Goal: Task Accomplishment & Management: Use online tool/utility

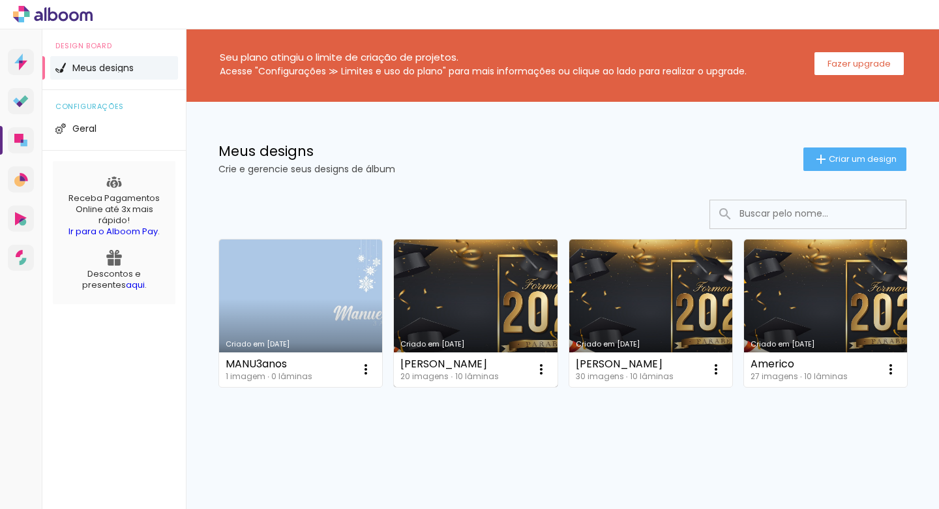
scroll to position [79, 0]
click at [543, 361] on iron-icon at bounding box center [541, 369] width 16 height 16
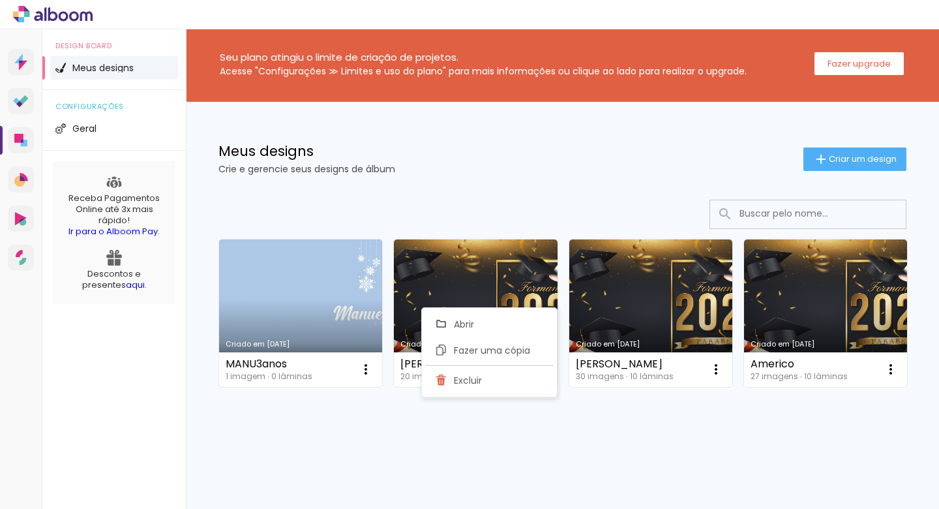
click at [432, 392] on div "Criado em [DATE] MANU3anos 1 imagem ∙ 0 lâminas Abrir Fazer uma cópia Excluir C…" at bounding box center [563, 312] width 700 height 159
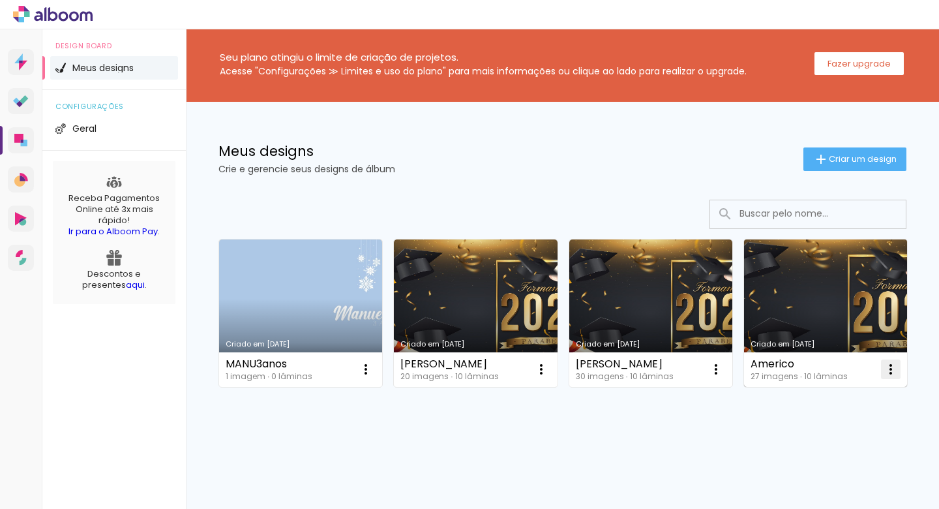
click at [883, 377] on iron-icon at bounding box center [891, 369] width 16 height 16
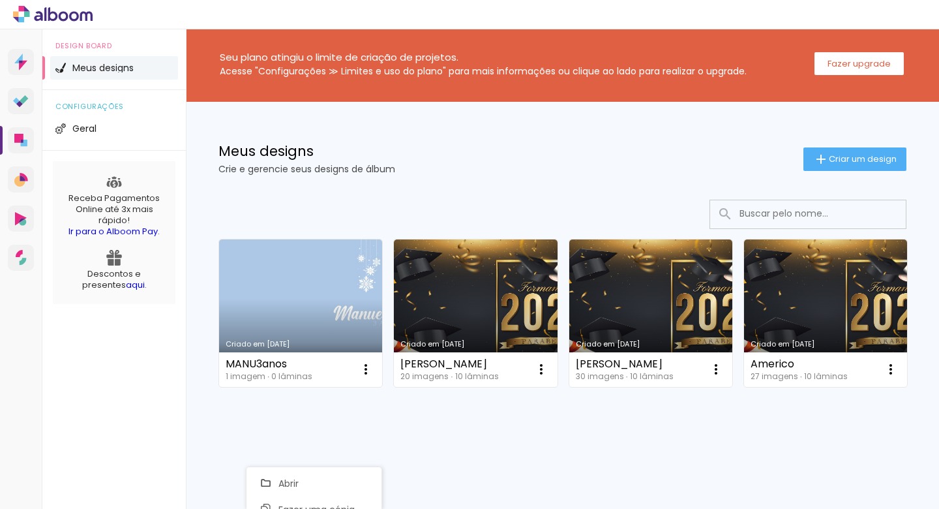
click at [445, 368] on div "Criado em [DATE] MANU3anos 1 imagem ∙ 0 lâminas Abrir Fazer uma cópia Excluir C…" at bounding box center [563, 312] width 700 height 159
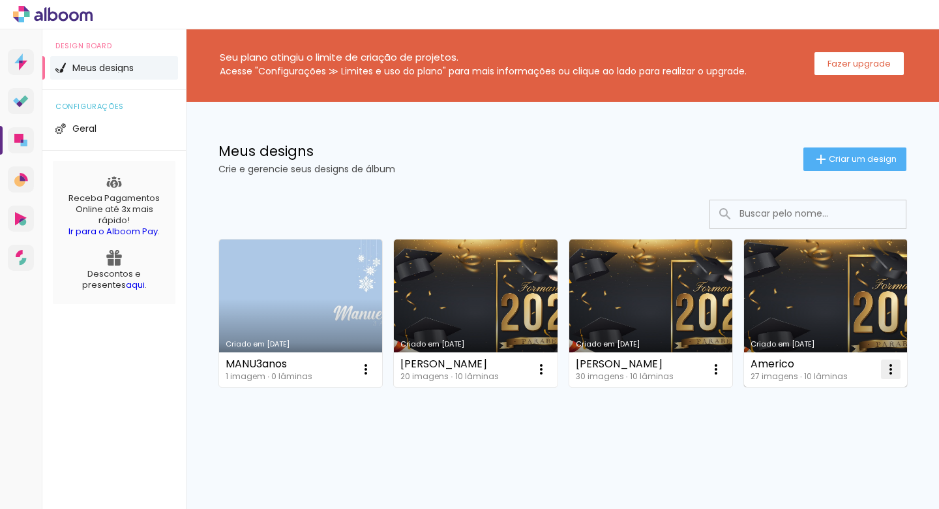
click at [883, 370] on iron-icon at bounding box center [891, 369] width 16 height 16
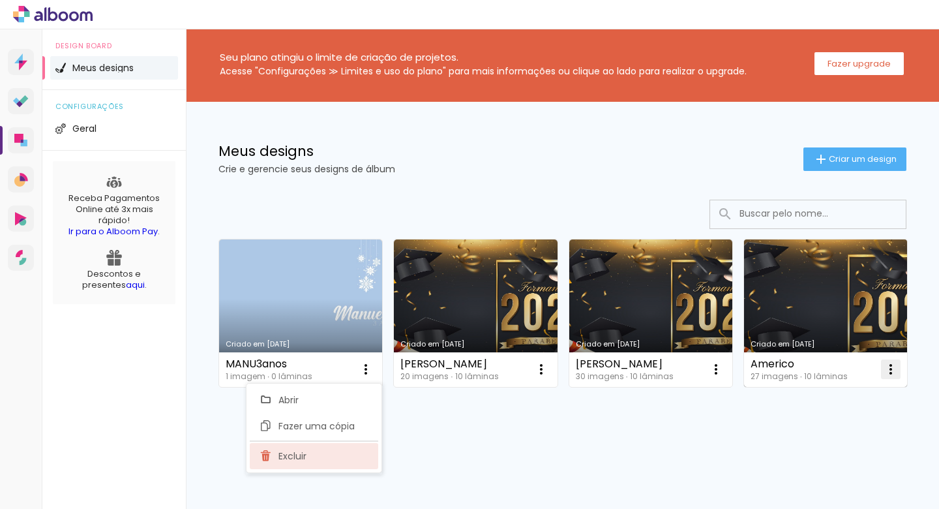
click at [325, 456] on paper-item "Excluir" at bounding box center [314, 456] width 128 height 26
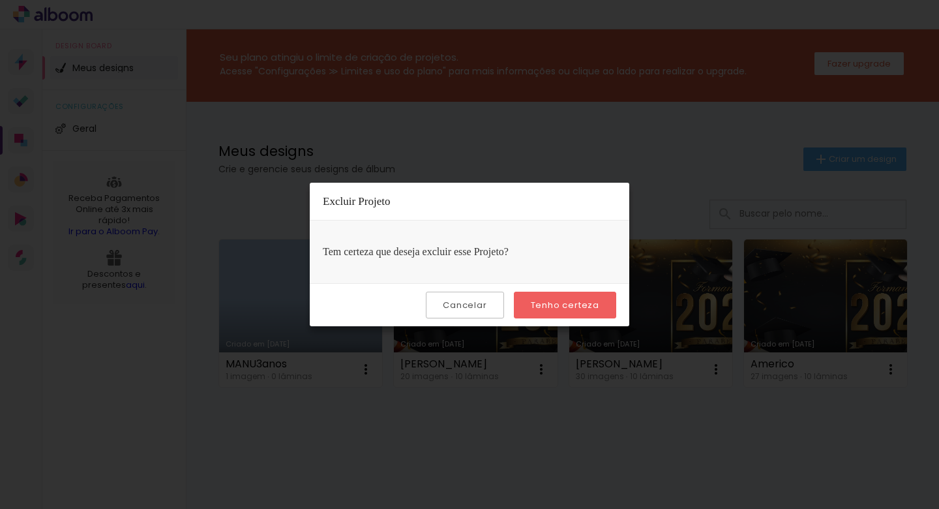
click at [0, 0] on slot "Tenho certeza" at bounding box center [0, 0] width 0 height 0
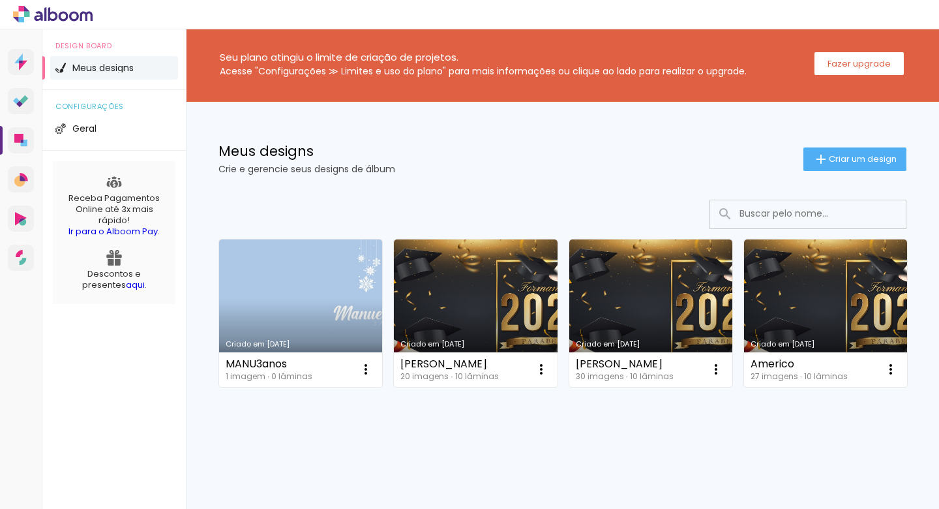
scroll to position [4, 0]
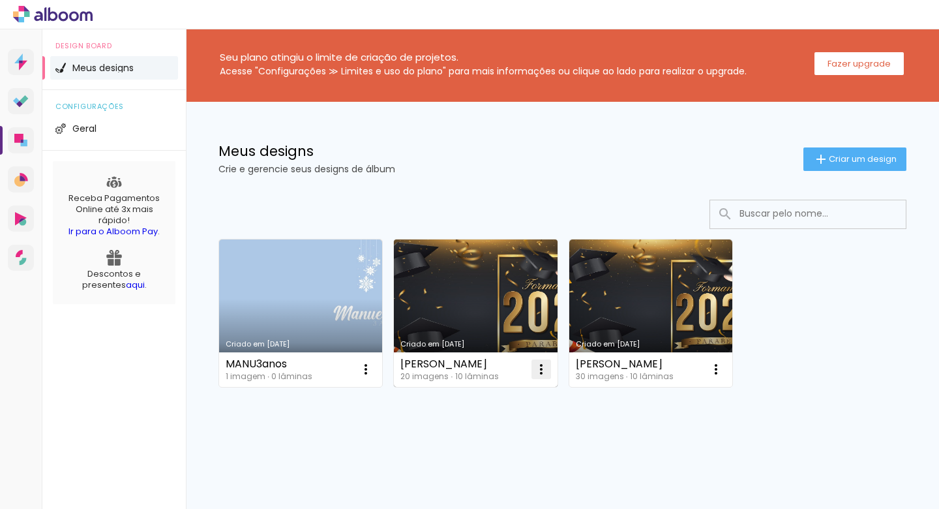
click at [537, 364] on iron-icon at bounding box center [541, 369] width 16 height 16
click at [491, 453] on paper-item "Excluir" at bounding box center [489, 455] width 128 height 26
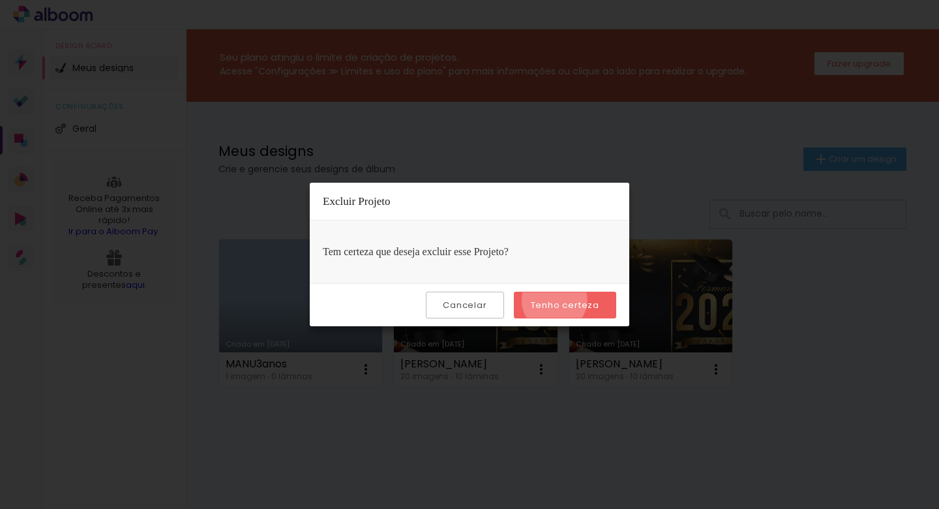
click at [0, 0] on slot "Tenho certeza" at bounding box center [0, 0] width 0 height 0
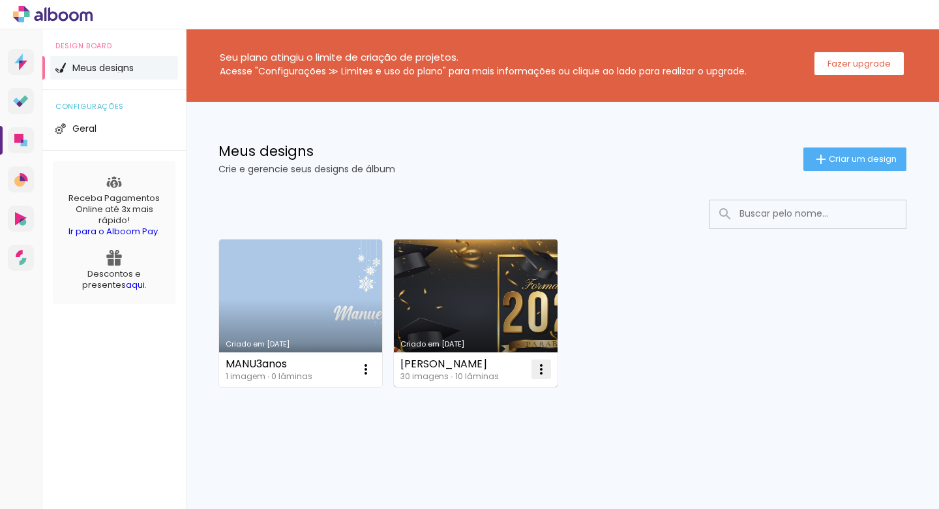
click at [539, 368] on iron-icon at bounding box center [541, 369] width 16 height 16
click at [499, 451] on paper-item "Excluir" at bounding box center [489, 455] width 128 height 26
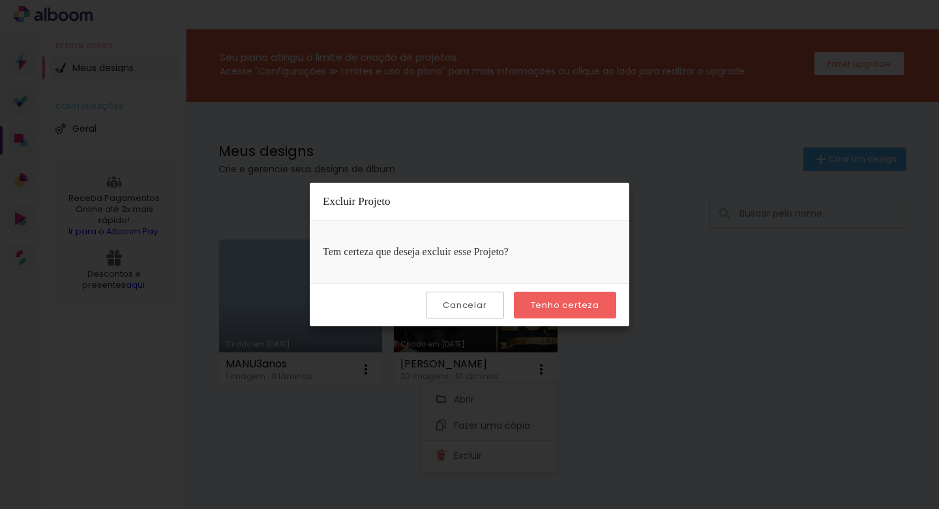
click at [0, 0] on slot "Tenho certeza" at bounding box center [0, 0] width 0 height 0
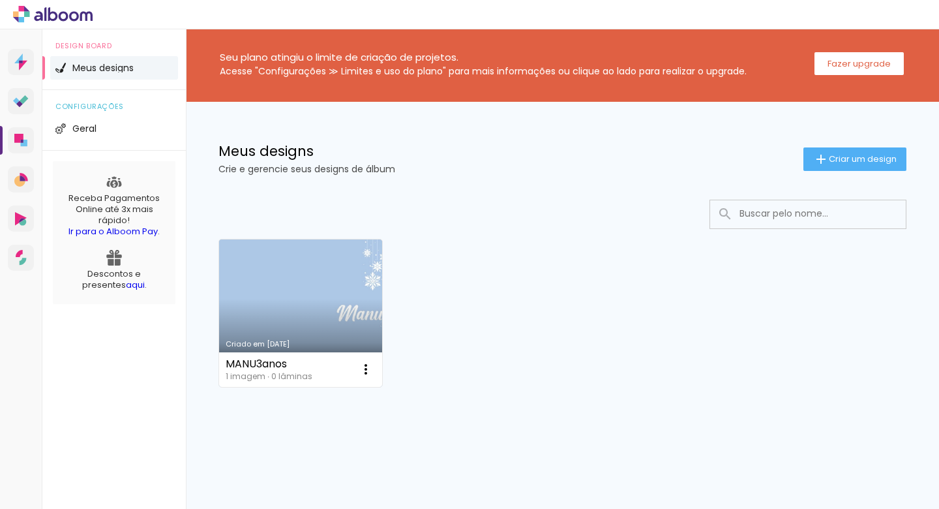
click at [321, 308] on link "Criado em [DATE]" at bounding box center [300, 312] width 163 height 147
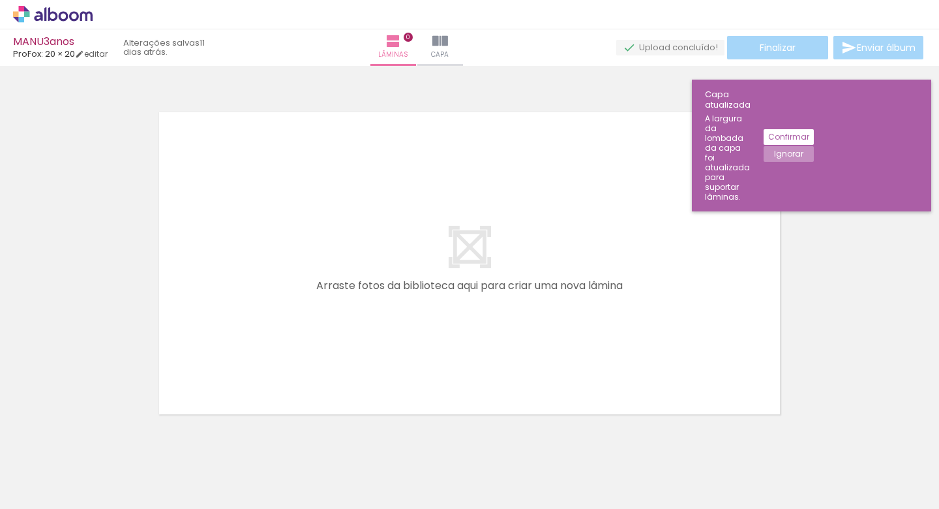
click at [51, 496] on span "Adicionar Fotos" at bounding box center [46, 491] width 39 height 14
click at [0, 0] on input "file" at bounding box center [0, 0] width 0 height 0
drag, startPoint x: 910, startPoint y: 504, endPoint x: 96, endPoint y: 501, distance: 813.0
click at [96, 501] on iron-horizontal-list at bounding box center [94, 467] width 26 height 81
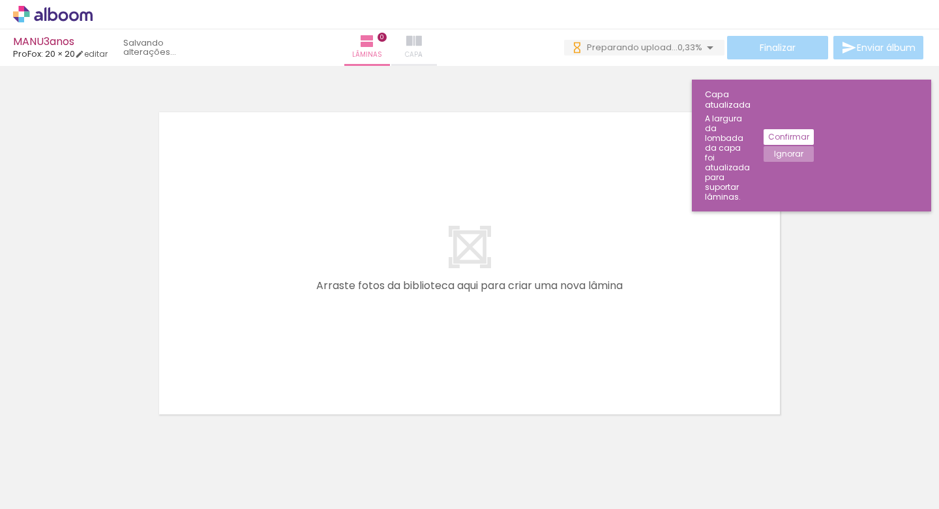
click at [422, 41] on iron-icon at bounding box center [414, 41] width 16 height 16
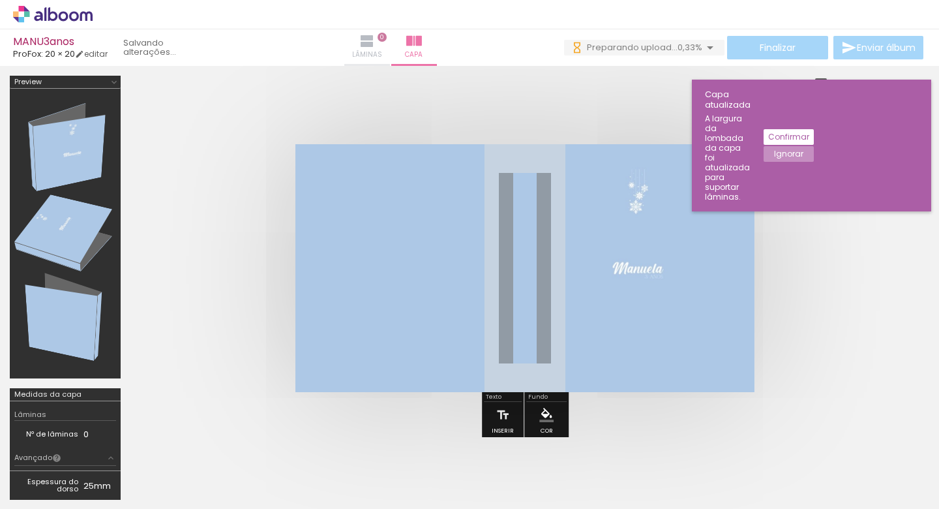
click at [375, 46] on iron-icon at bounding box center [367, 41] width 16 height 16
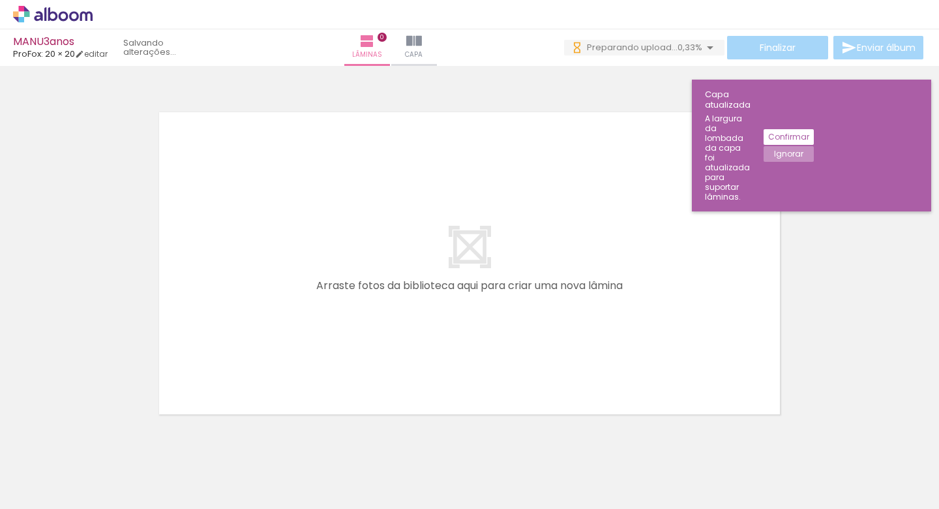
click at [40, 14] on icon at bounding box center [38, 16] width 8 height 10
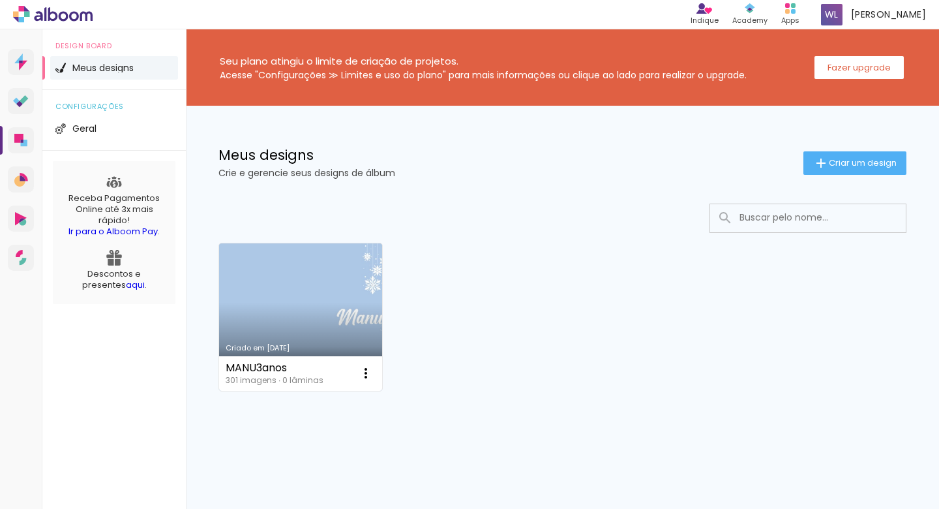
click at [278, 306] on link "Criado em [DATE]" at bounding box center [300, 316] width 163 height 147
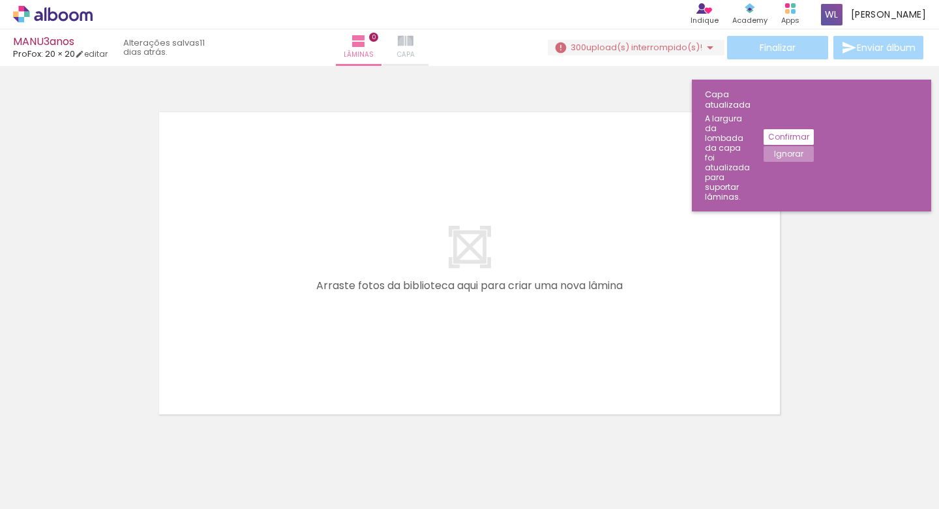
click at [413, 42] on iron-icon at bounding box center [406, 41] width 16 height 16
